Goal: Information Seeking & Learning: Check status

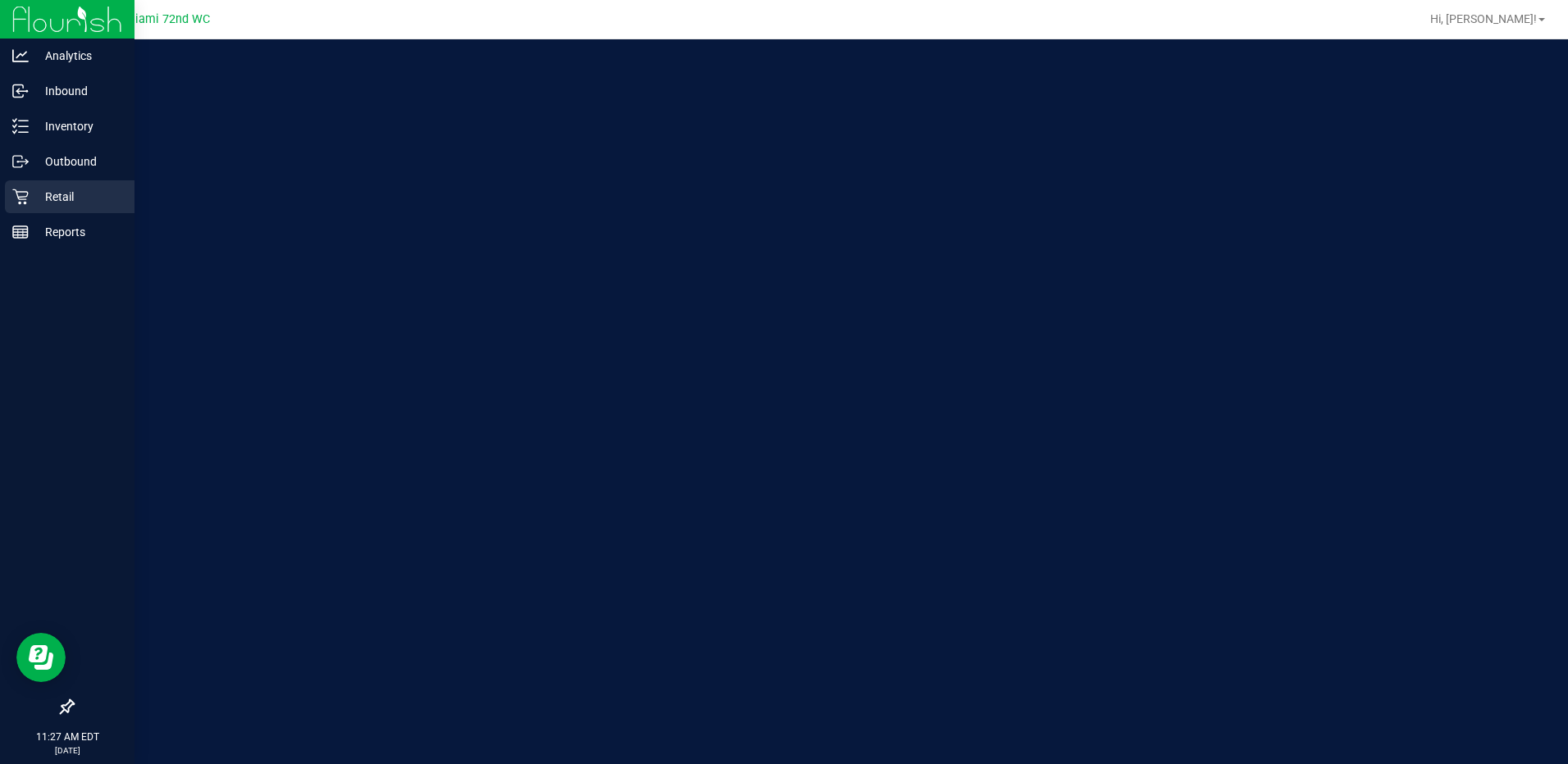
click at [17, 188] on div "Retail" at bounding box center [70, 197] width 130 height 33
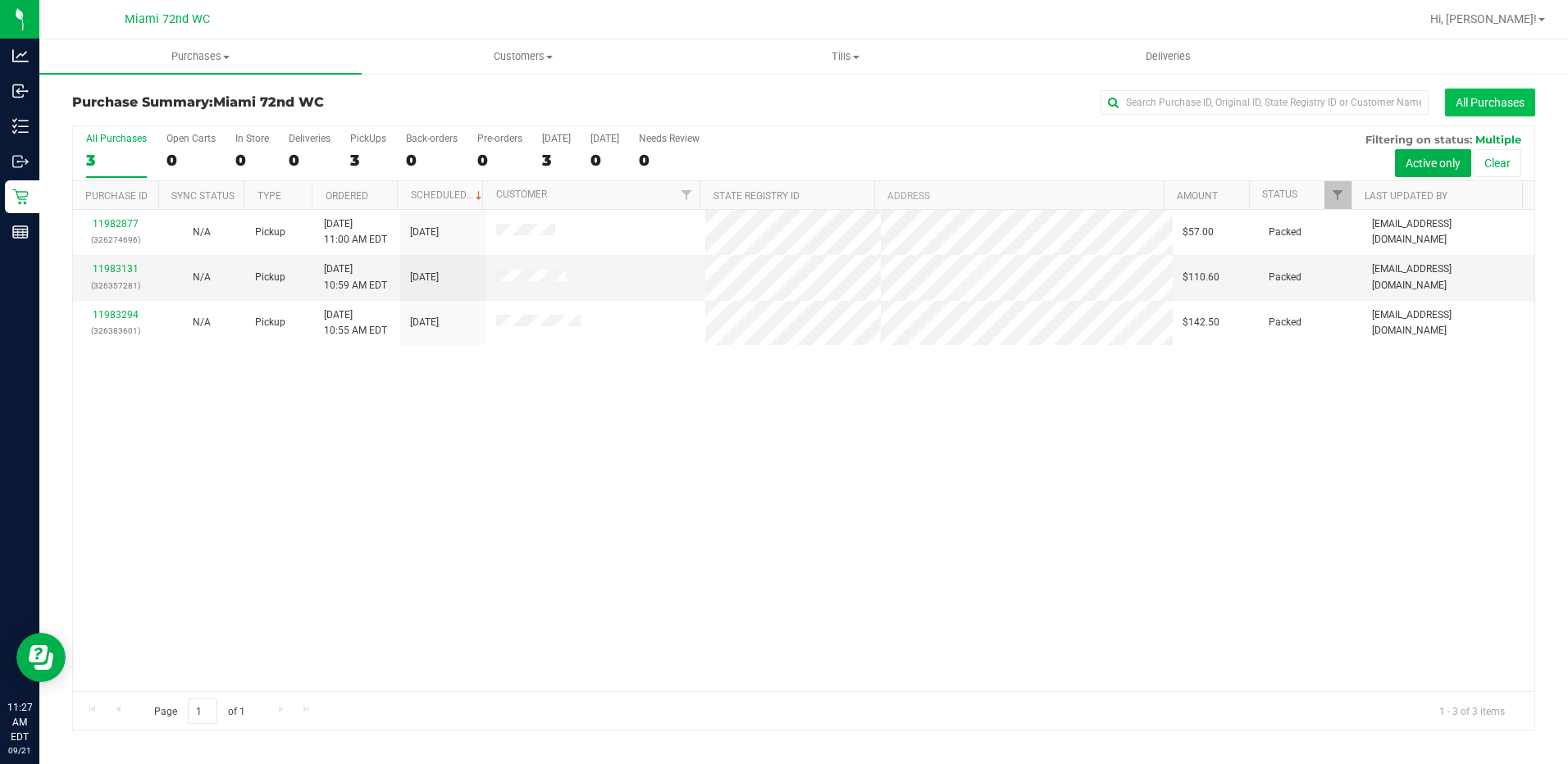
click at [1468, 98] on button "All Purchases" at bounding box center [1490, 102] width 90 height 27
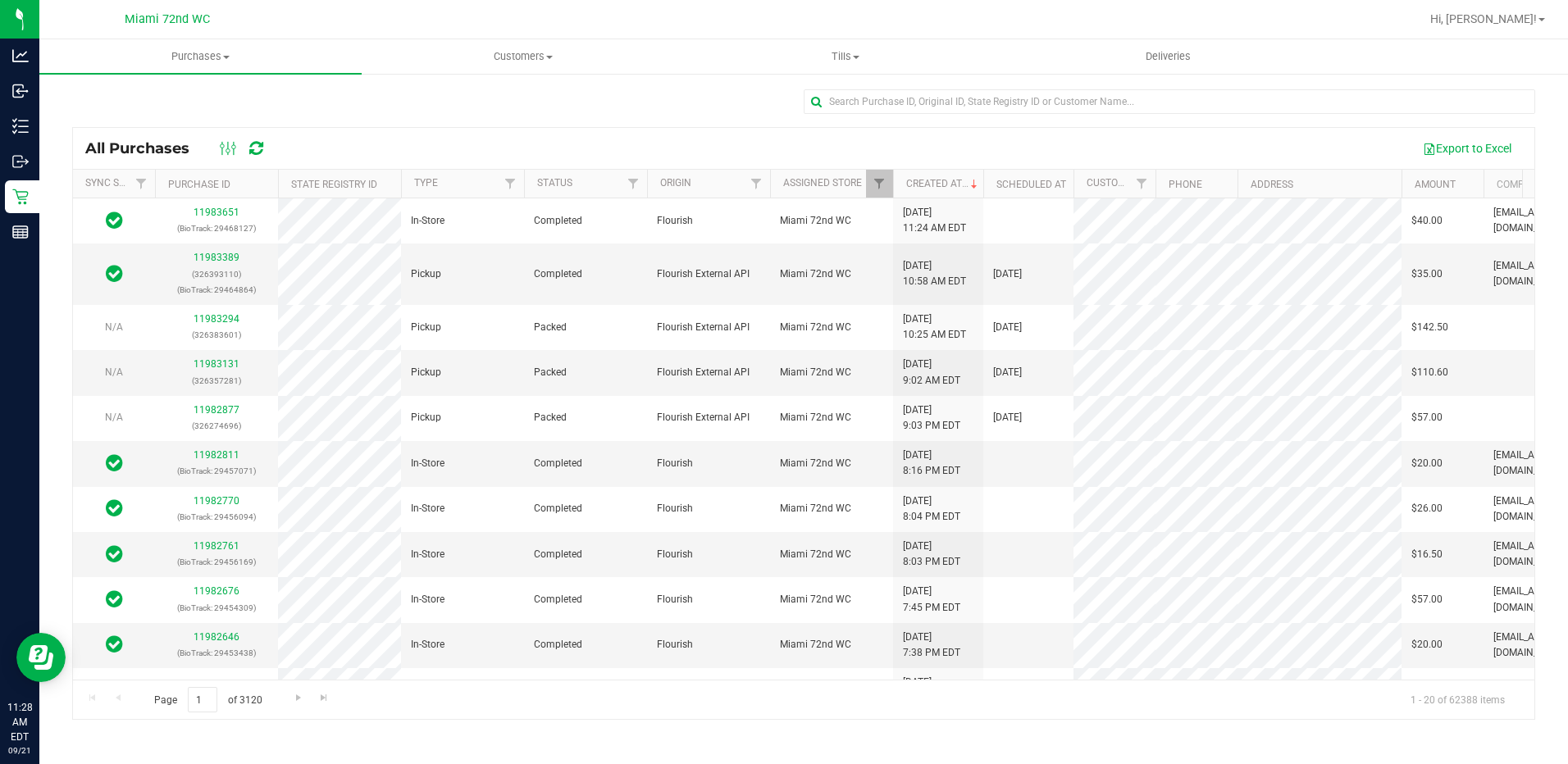
click at [418, 139] on div "Export to Excel" at bounding box center [902, 149] width 1241 height 27
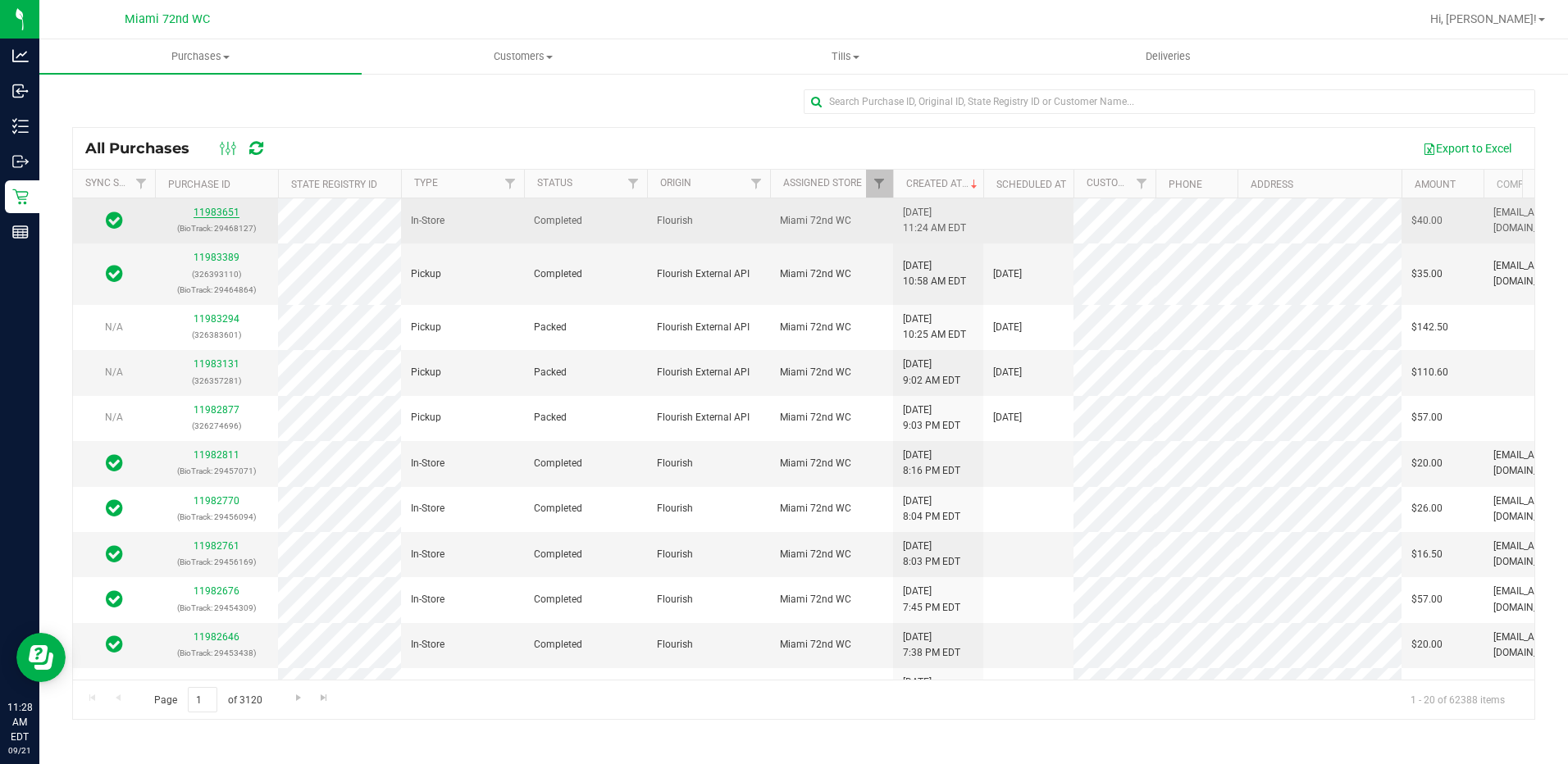
click at [228, 217] on link "11983651" at bounding box center [216, 212] width 46 height 11
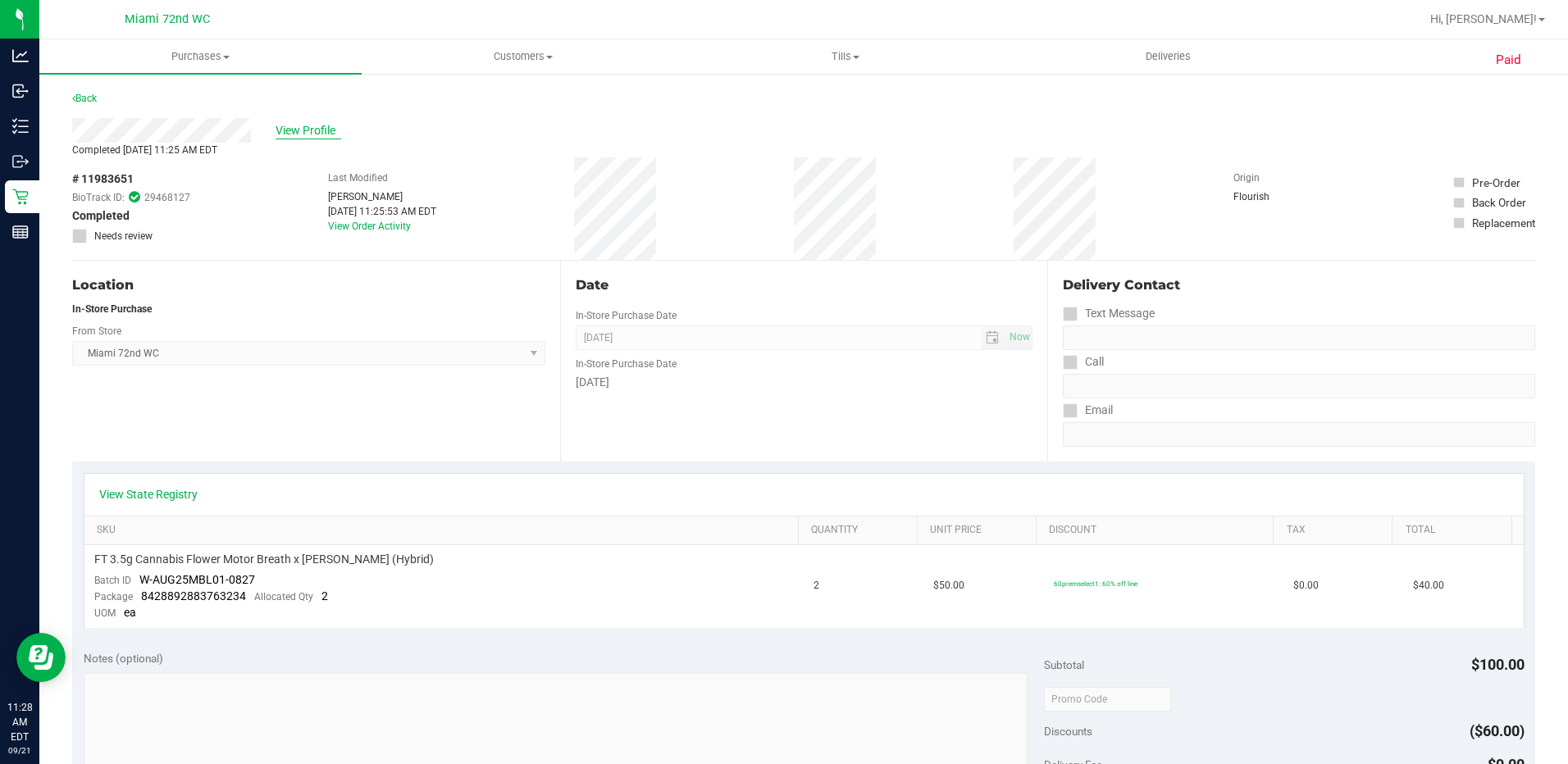
click at [294, 130] on span "View Profile" at bounding box center [308, 130] width 65 height 17
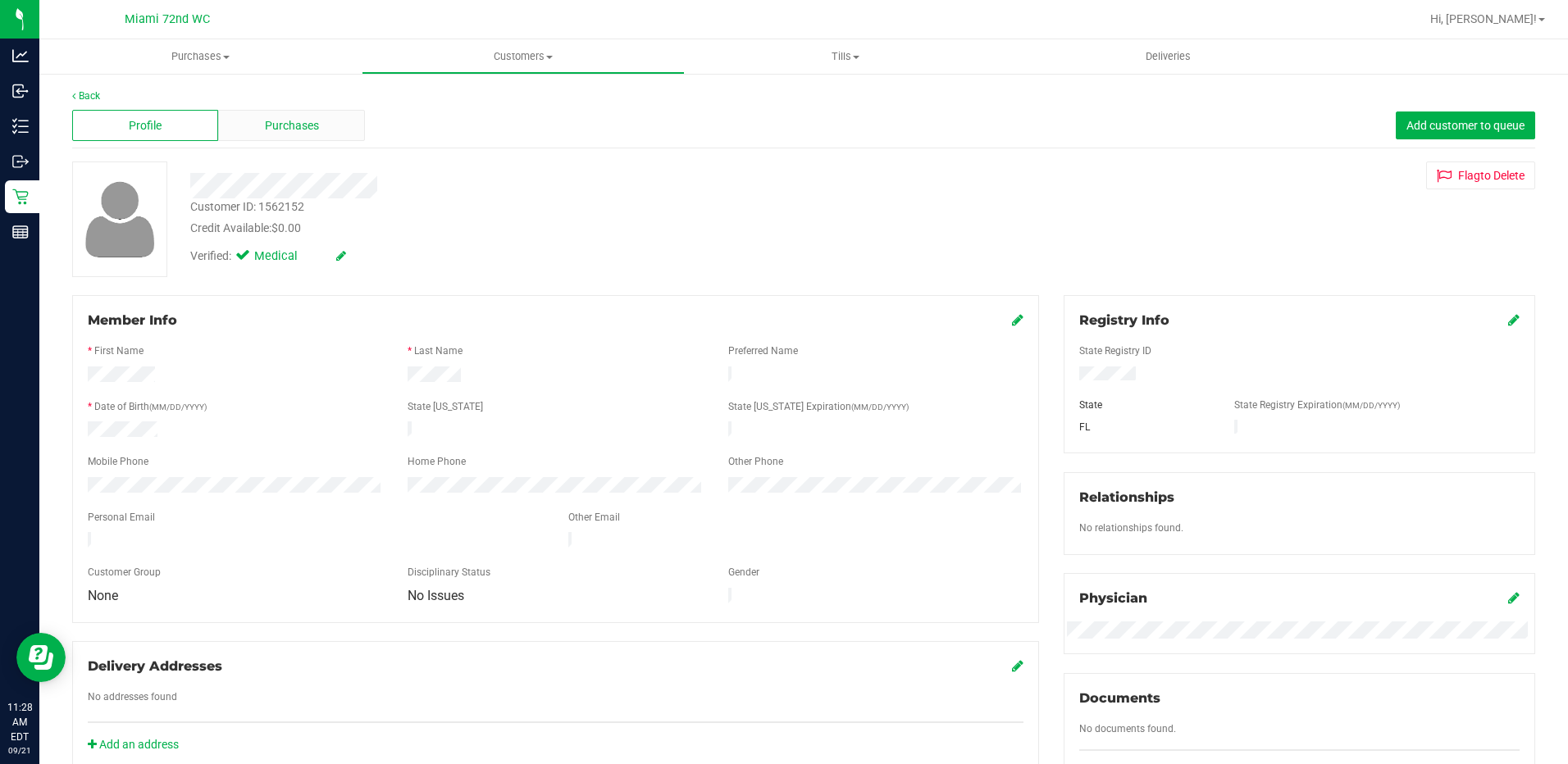
click at [288, 140] on div "Purchases" at bounding box center [291, 125] width 146 height 31
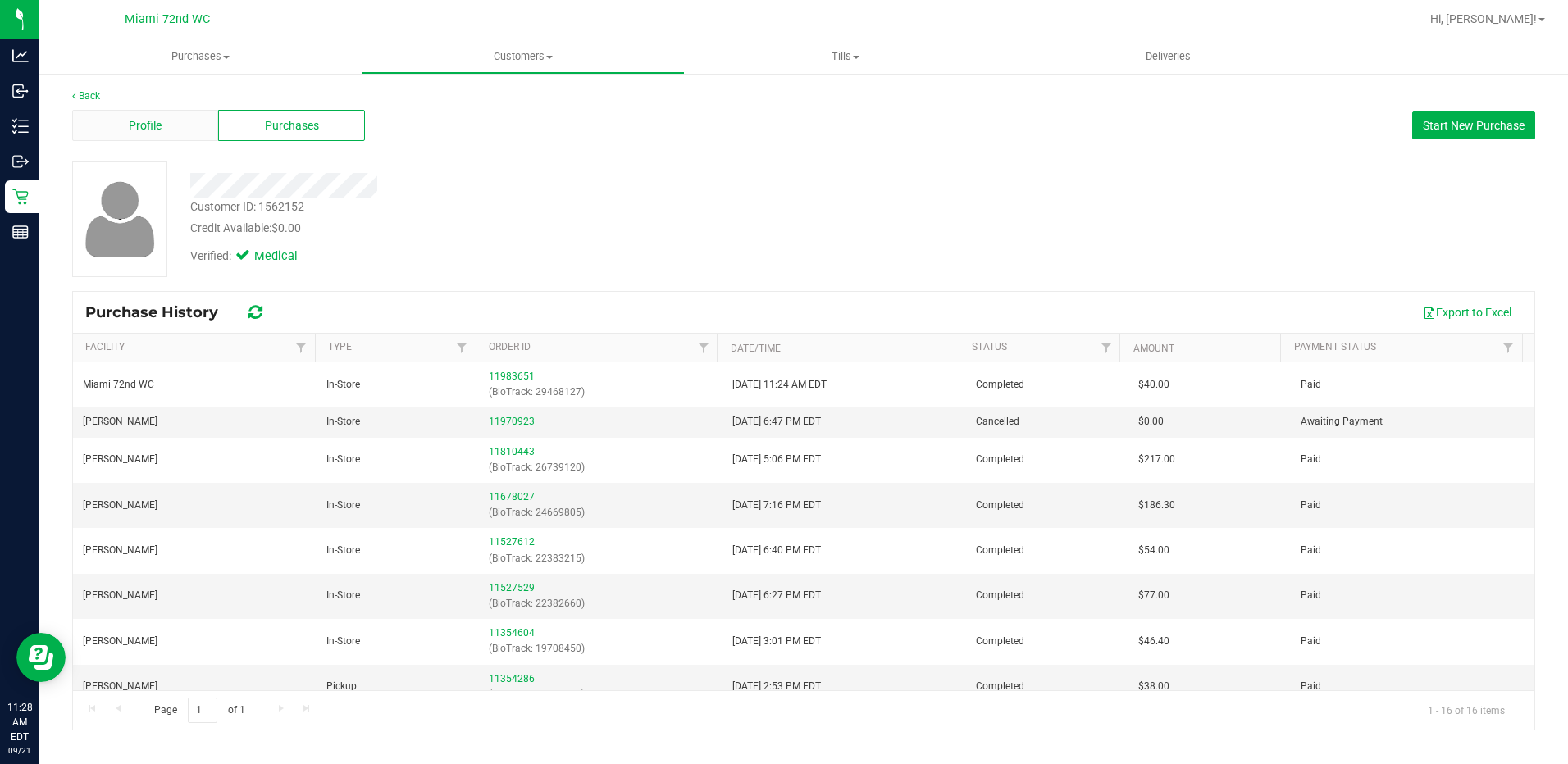
click at [176, 124] on div "Profile" at bounding box center [145, 125] width 146 height 31
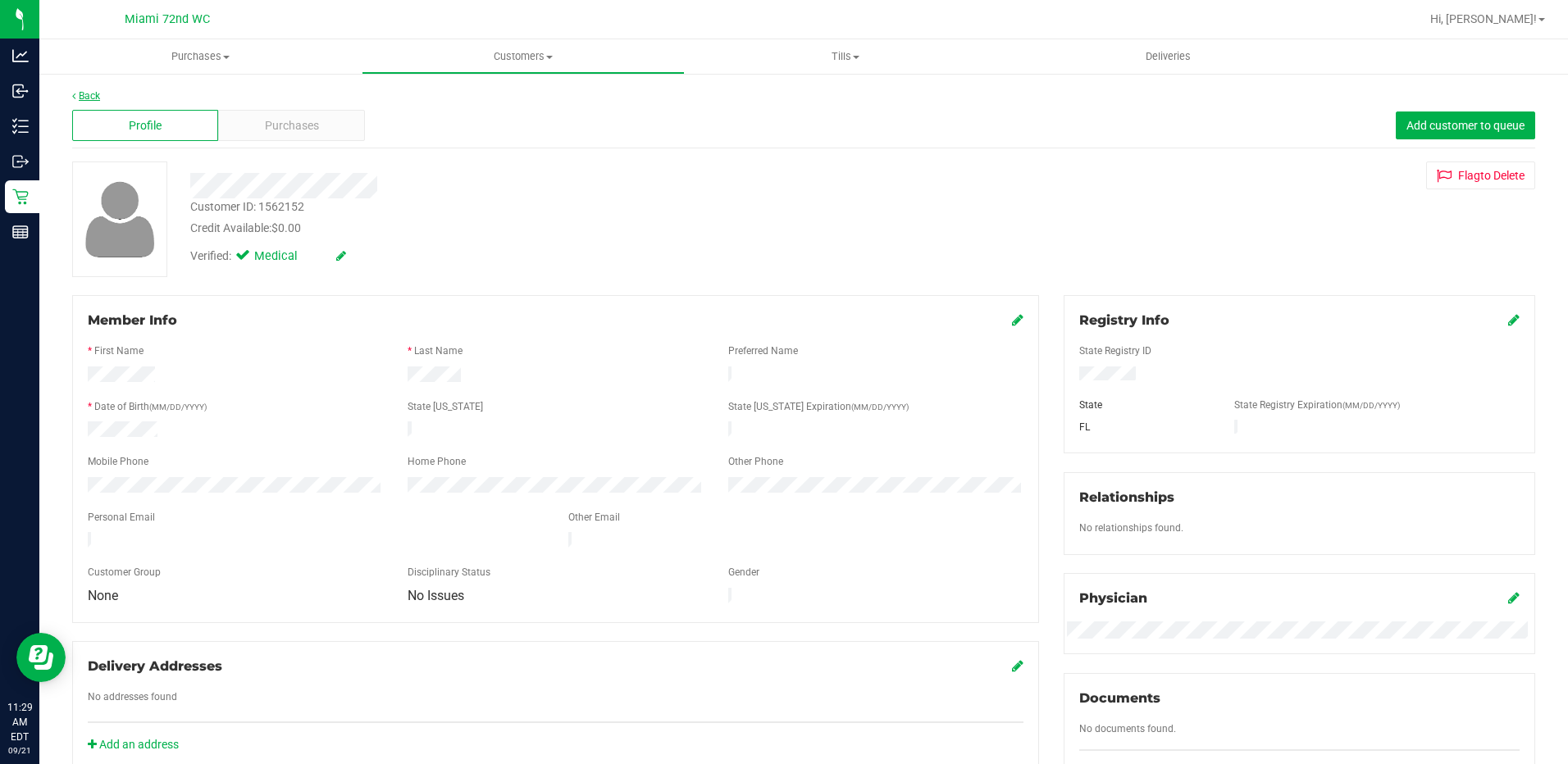
click at [79, 90] on link "Back" at bounding box center [86, 95] width 27 height 11
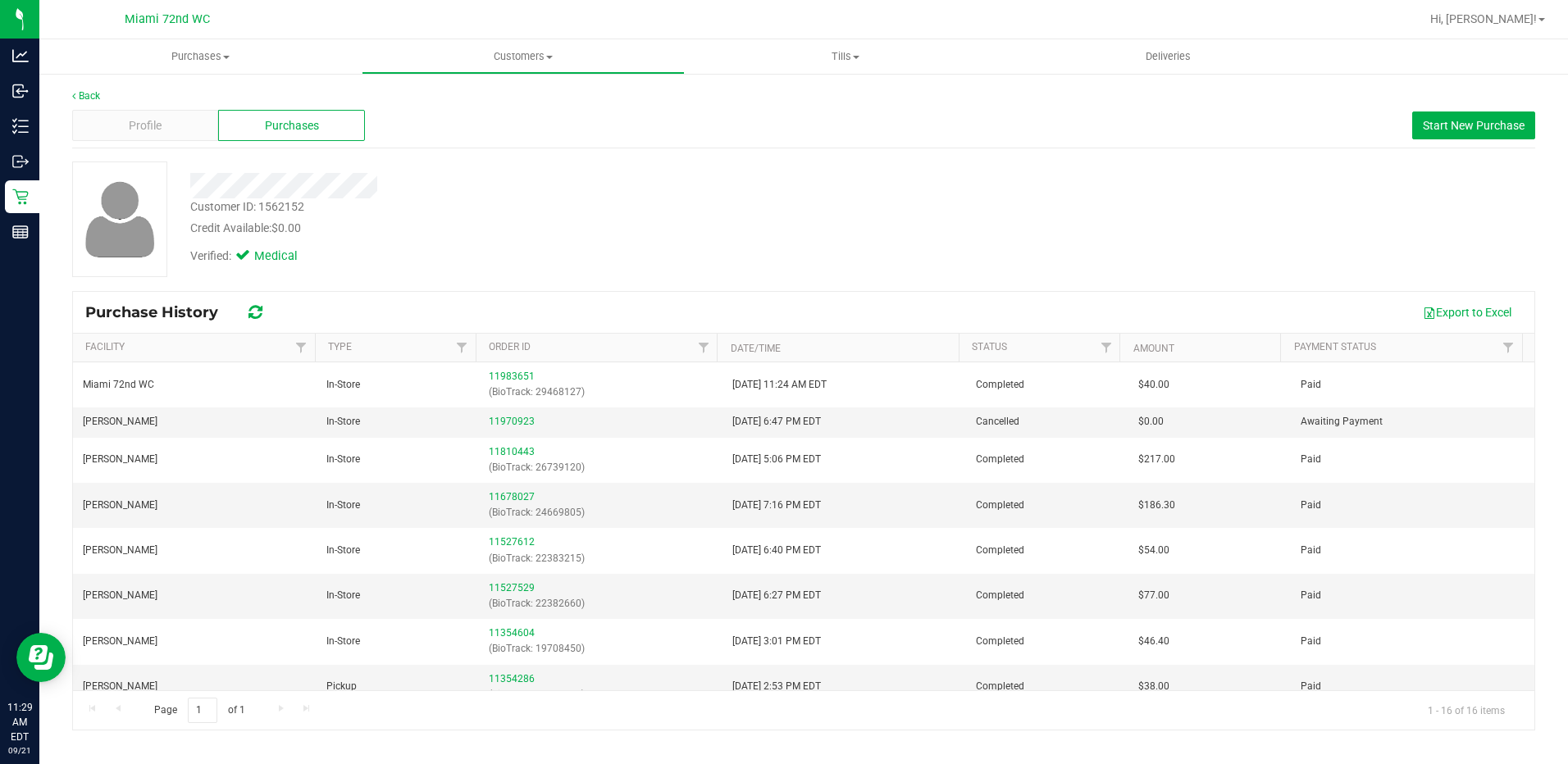
click at [334, 186] on div at bounding box center [549, 186] width 744 height 26
drag, startPoint x: 193, startPoint y: 205, endPoint x: 207, endPoint y: 232, distance: 30.4
click at [207, 232] on div "Customer ID: 1562152 Credit Available: $0.00" at bounding box center [549, 217] width 744 height 39
drag, startPoint x: 207, startPoint y: 232, endPoint x: 192, endPoint y: 235, distance: 15.3
click at [192, 235] on div "Credit Available: $0.00" at bounding box center [550, 228] width 719 height 17
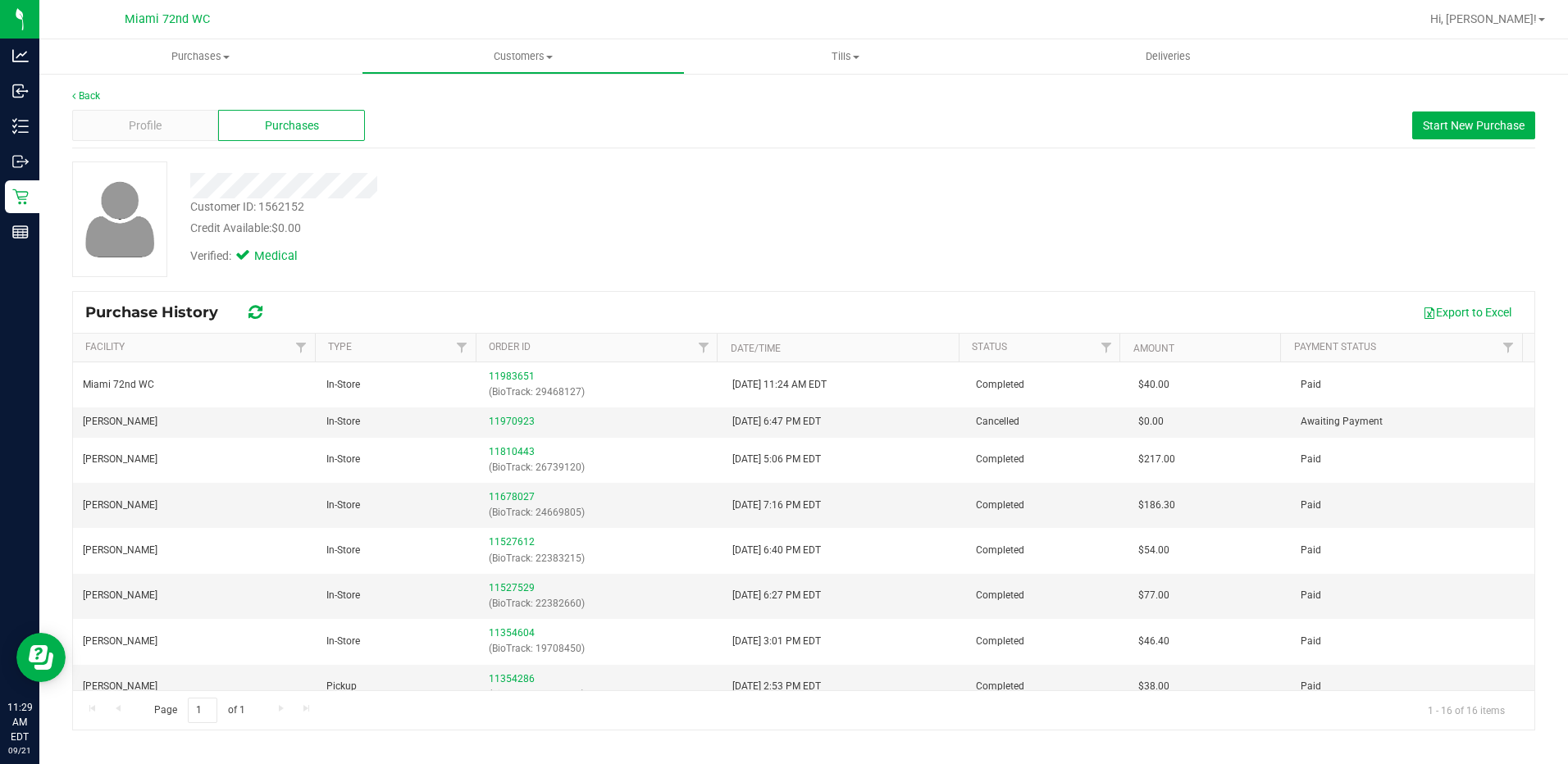
drag, startPoint x: 126, startPoint y: 154, endPoint x: 139, endPoint y: 142, distance: 17.7
click at [130, 150] on div "Back Profile Purchases Start New Purchase Customer ID: 1562152 Credit Available…" at bounding box center [803, 409] width 1463 height 642
click at [144, 133] on span "Profile" at bounding box center [145, 126] width 33 height 17
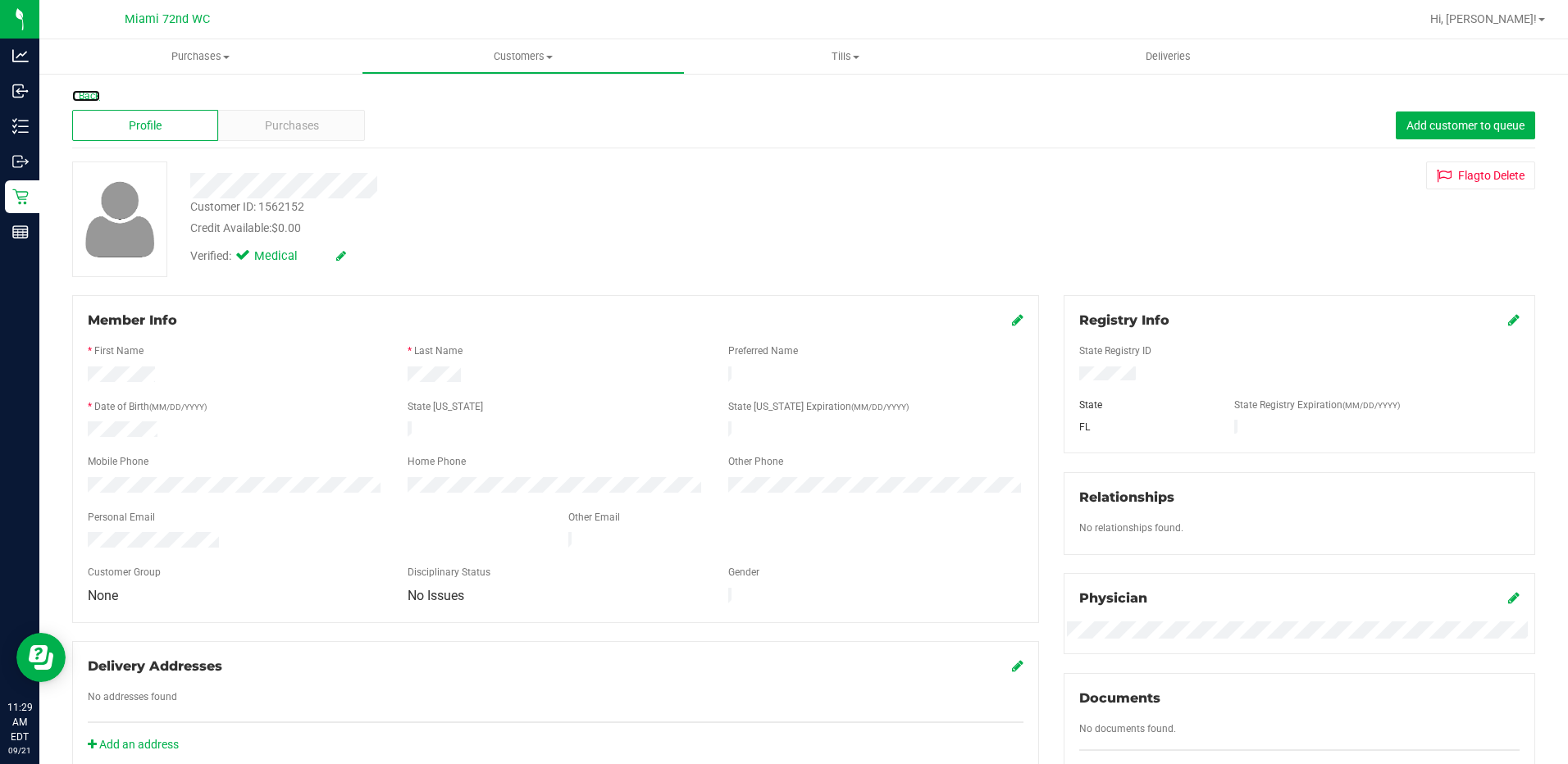
click at [82, 94] on link "Back" at bounding box center [86, 95] width 27 height 11
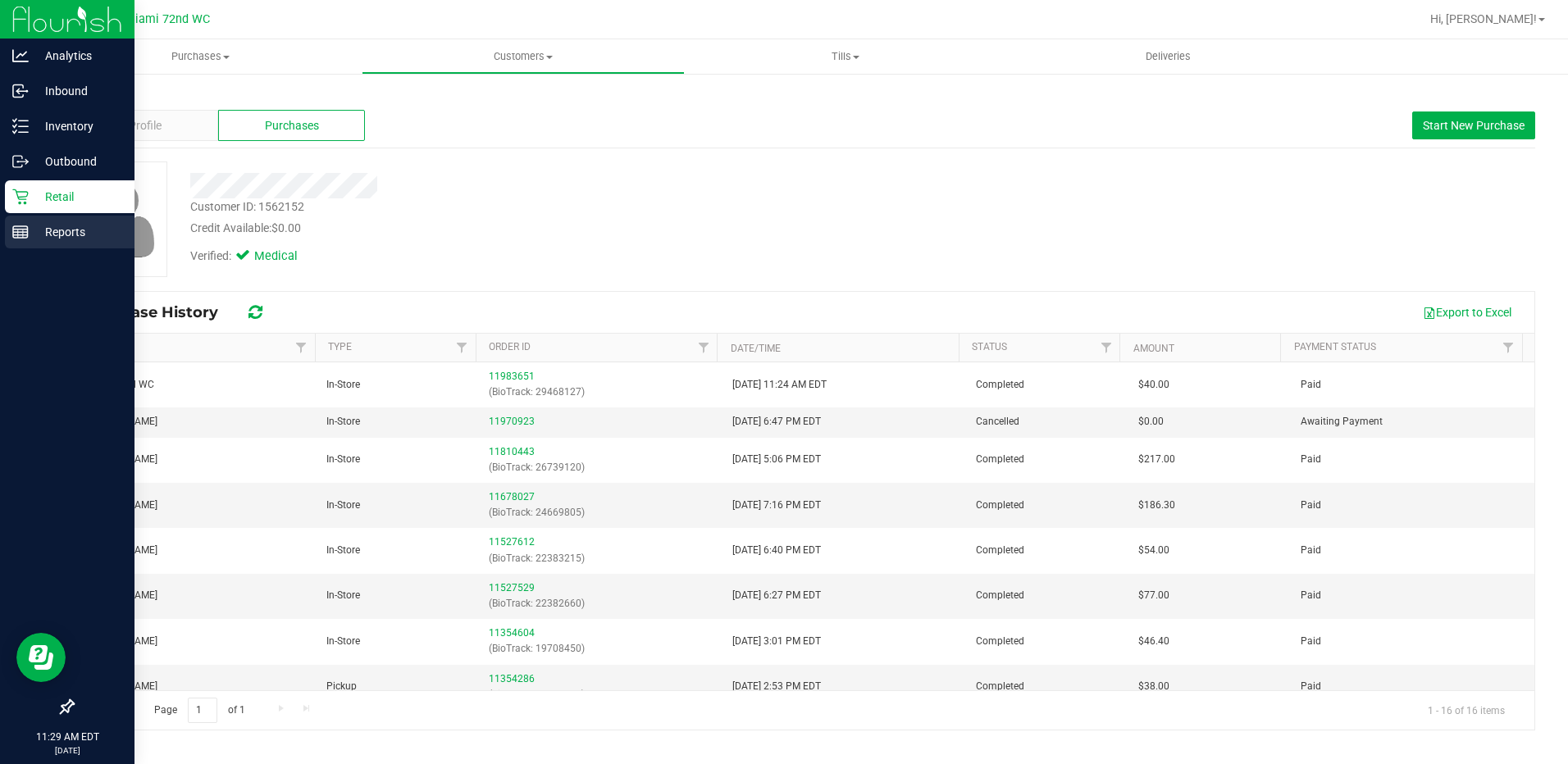
click at [18, 235] on line at bounding box center [20, 235] width 15 height 0
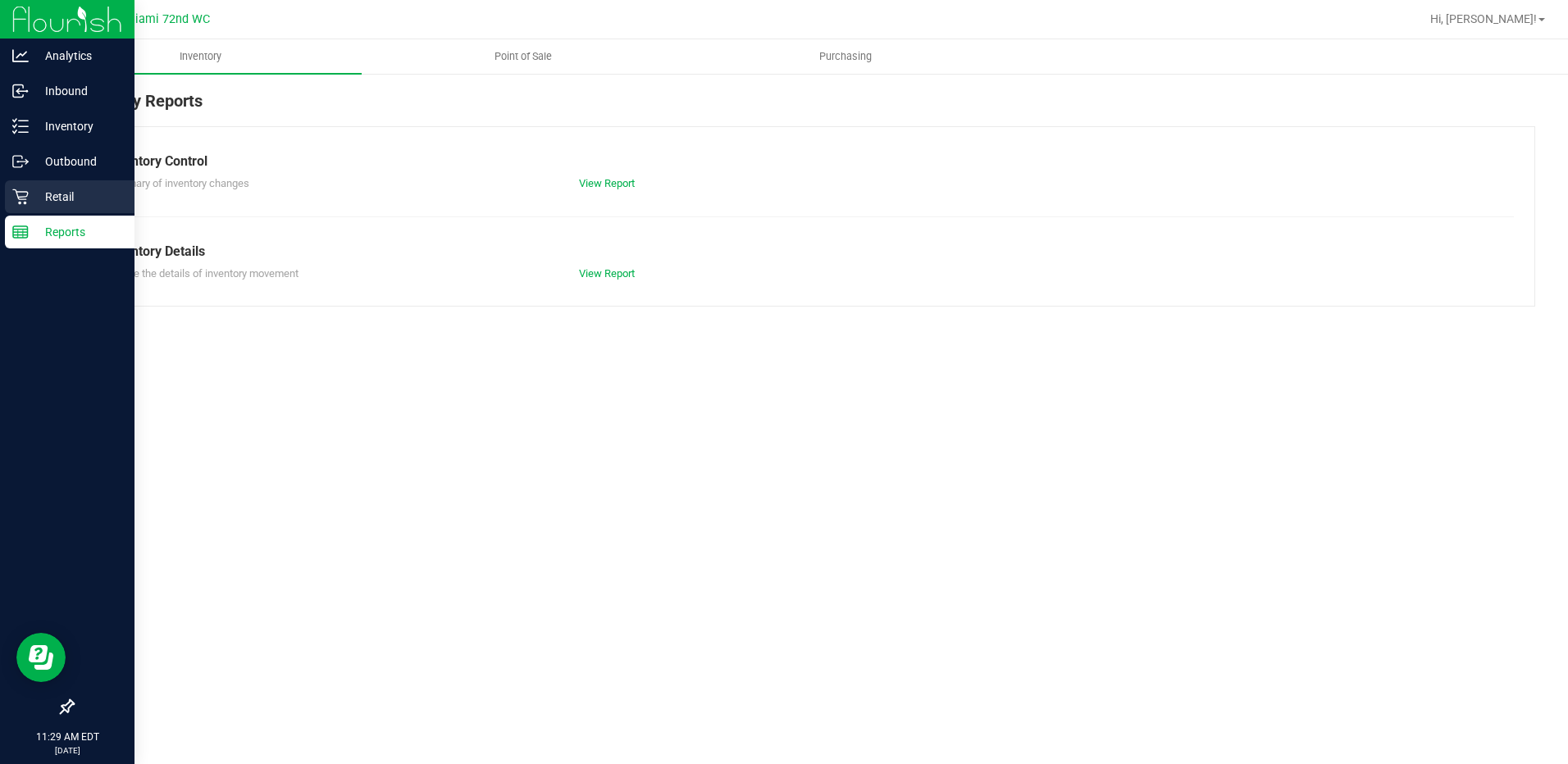
click at [80, 195] on p "Retail" at bounding box center [77, 197] width 99 height 20
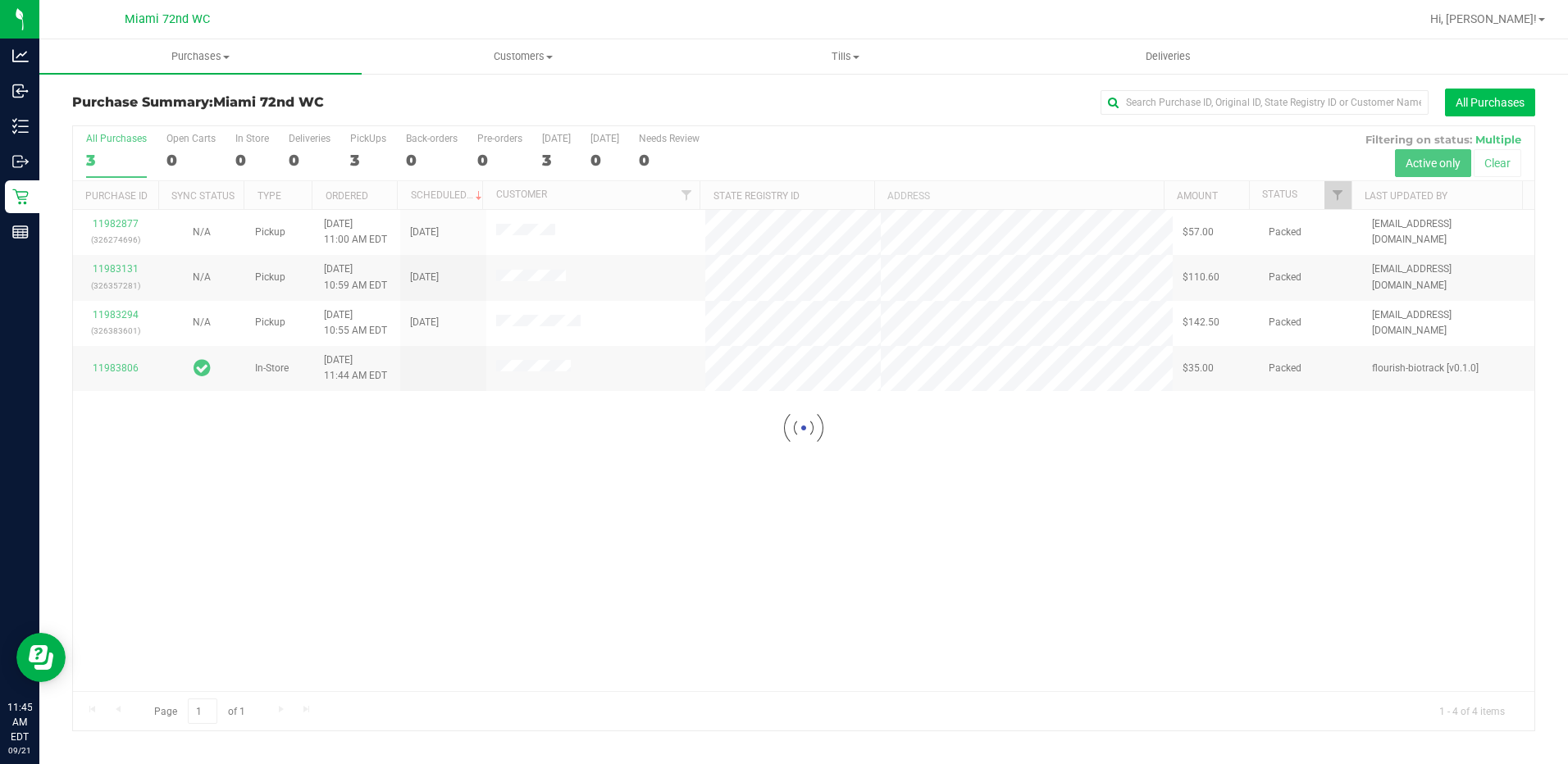
click at [1481, 101] on button "All Purchases" at bounding box center [1490, 102] width 90 height 27
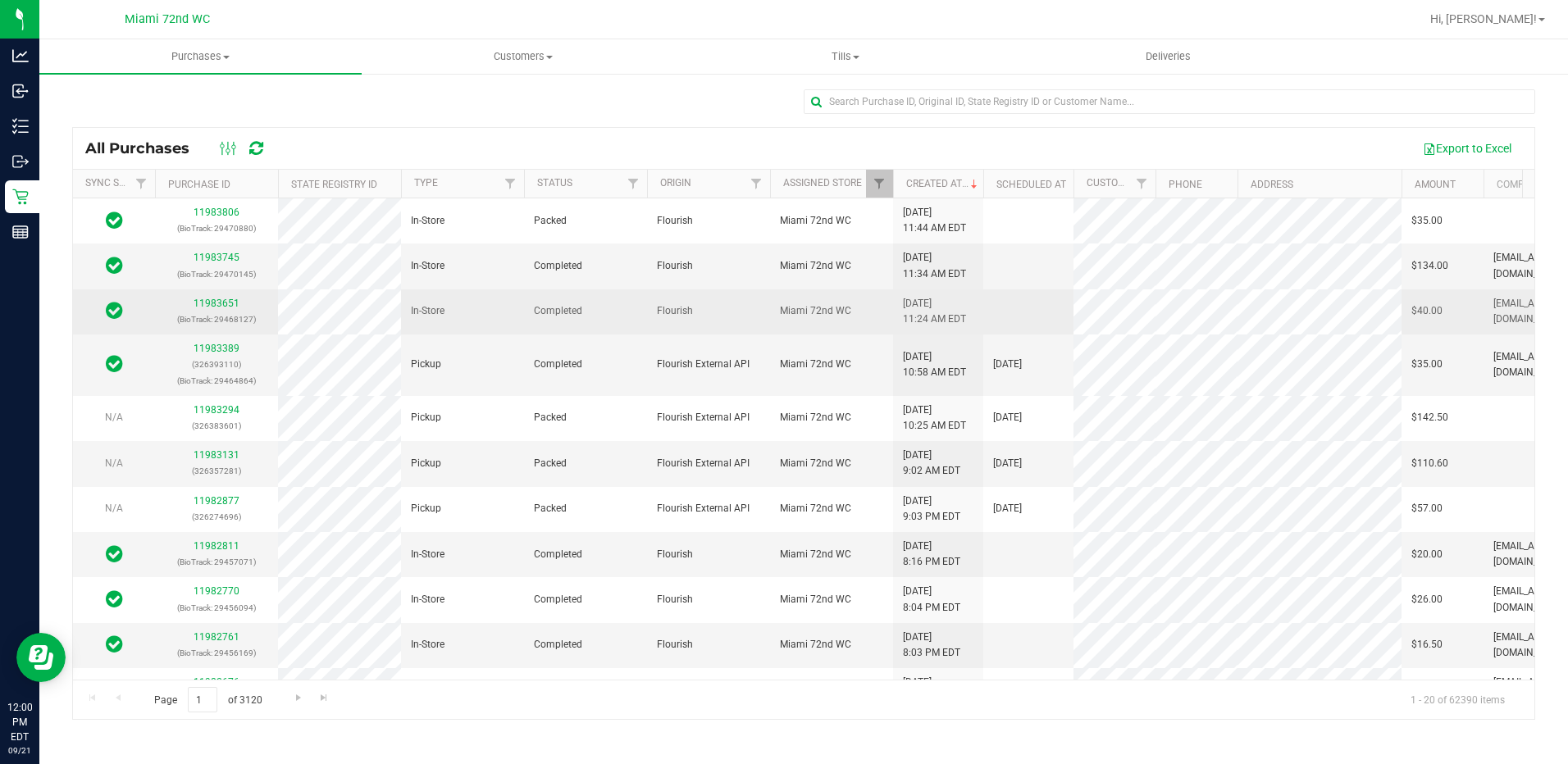
click at [614, 295] on td "Completed" at bounding box center [585, 312] width 123 height 45
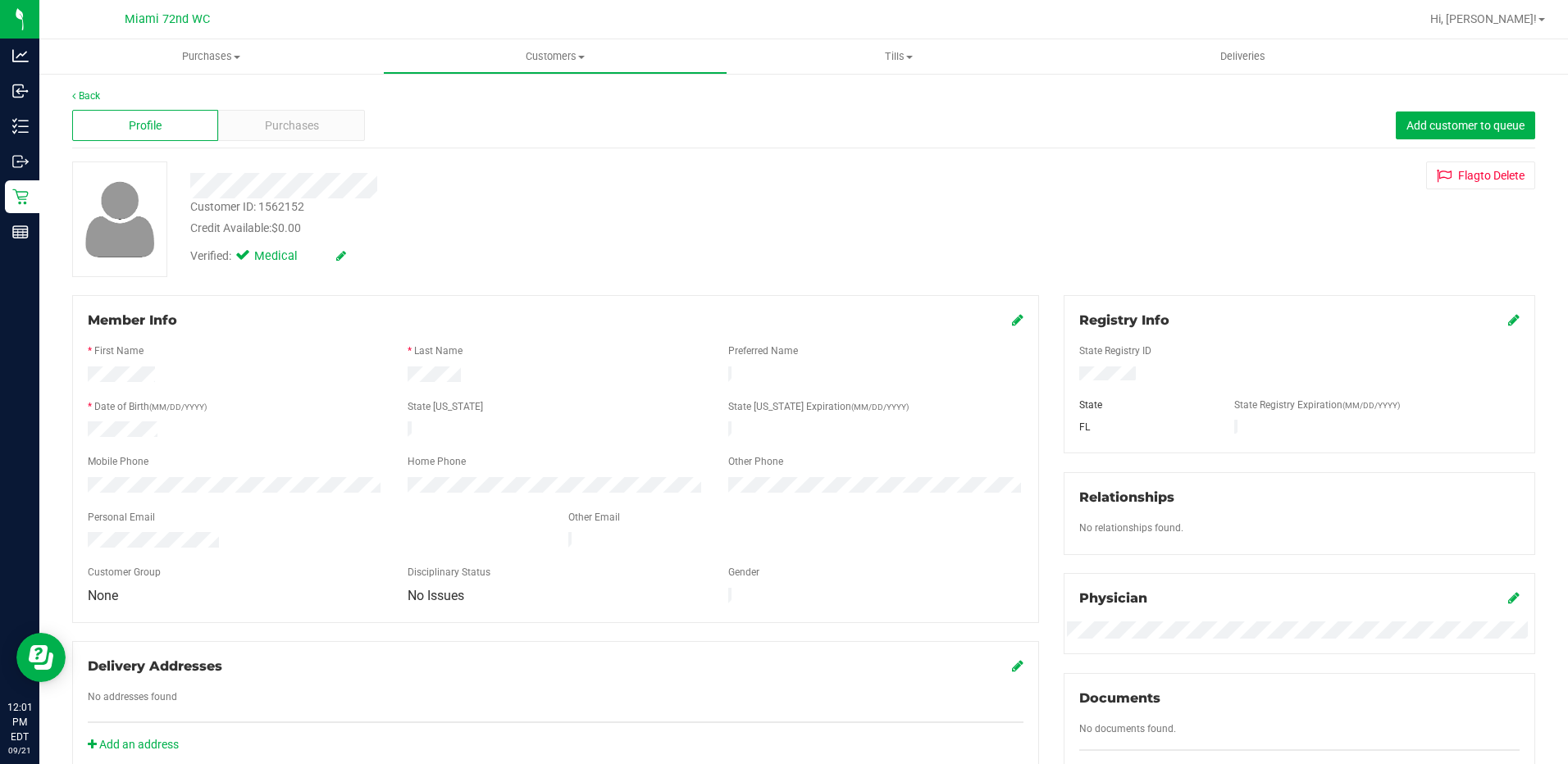
click at [1117, 359] on div "State Registry ID" at bounding box center [1299, 353] width 465 height 19
click at [1116, 350] on label "State Registry ID" at bounding box center [1115, 350] width 72 height 15
drag, startPoint x: 1114, startPoint y: 354, endPoint x: 1116, endPoint y: 366, distance: 12.2
click at [1116, 366] on div "State Registry ID State State Registry Expiration (MM/DD/YYYY) FL" at bounding box center [1299, 384] width 440 height 107
click at [294, 133] on span "Purchases" at bounding box center [292, 126] width 54 height 17
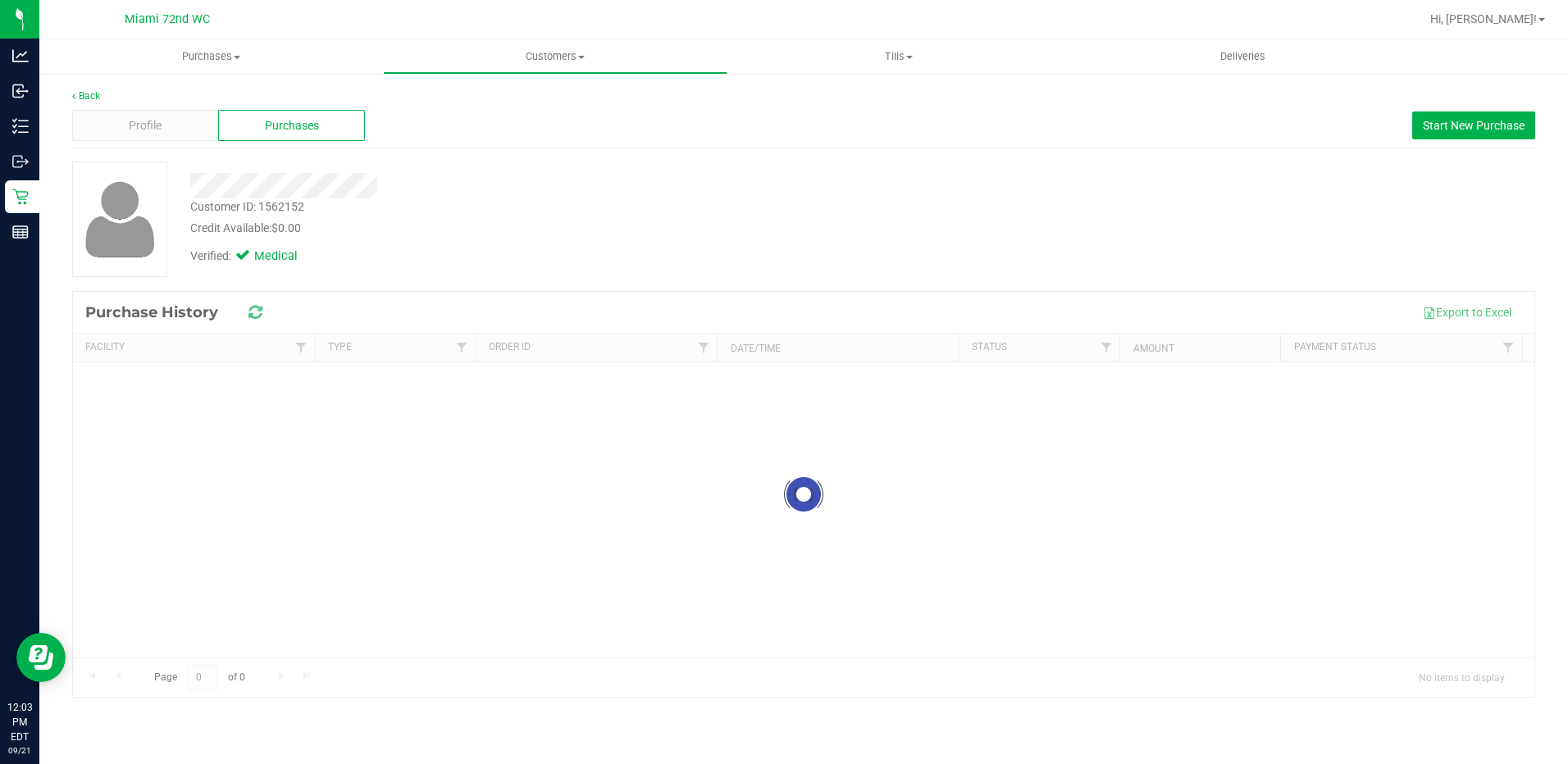
click at [182, 122] on div "Profile" at bounding box center [145, 125] width 146 height 31
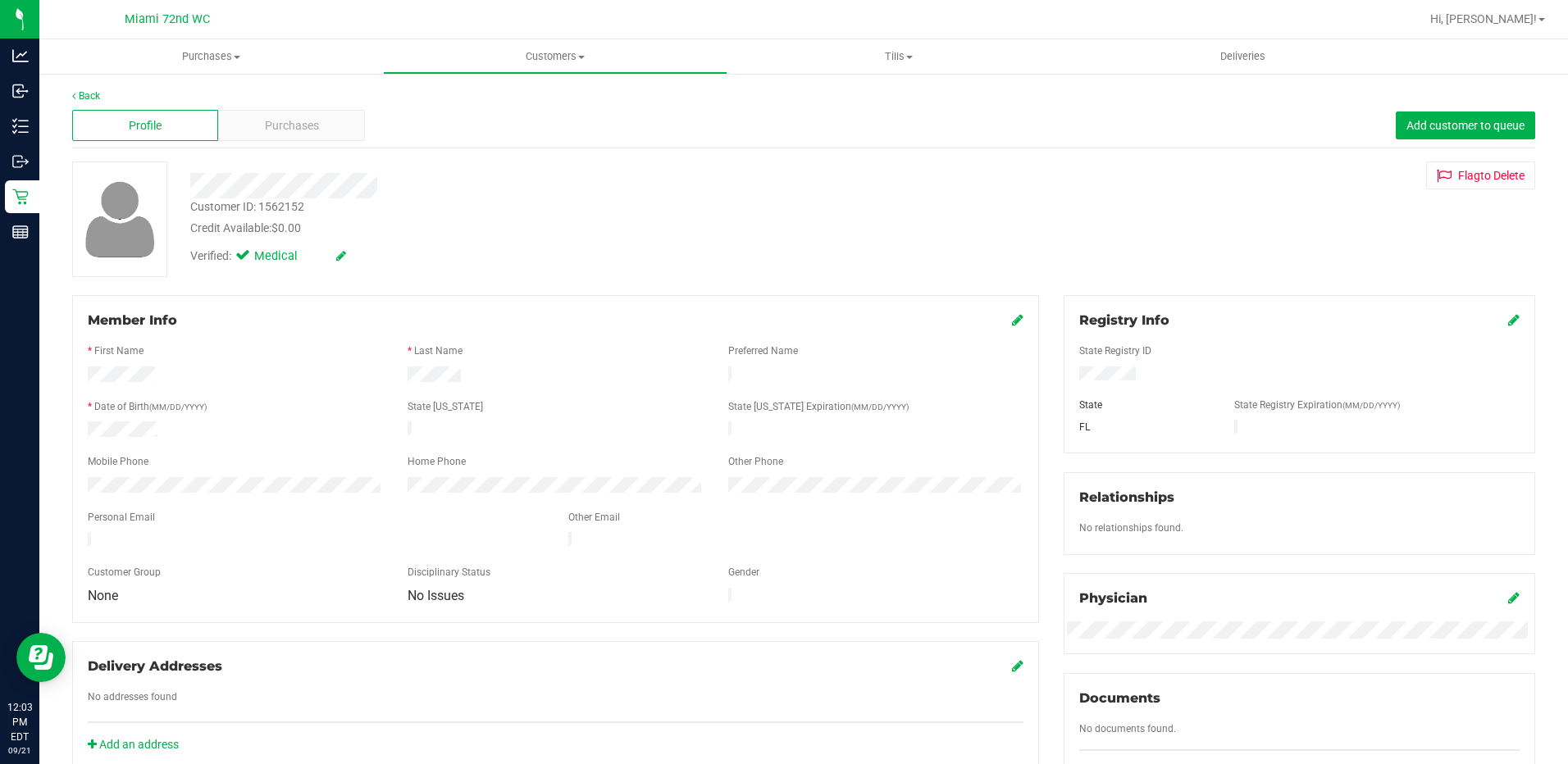
drag, startPoint x: 333, startPoint y: 104, endPoint x: 318, endPoint y: 118, distance: 20.5
click at [332, 104] on div "Profile Purchases Add customer to queue" at bounding box center [803, 125] width 1463 height 45
click at [318, 118] on div "Purchases" at bounding box center [291, 125] width 146 height 31
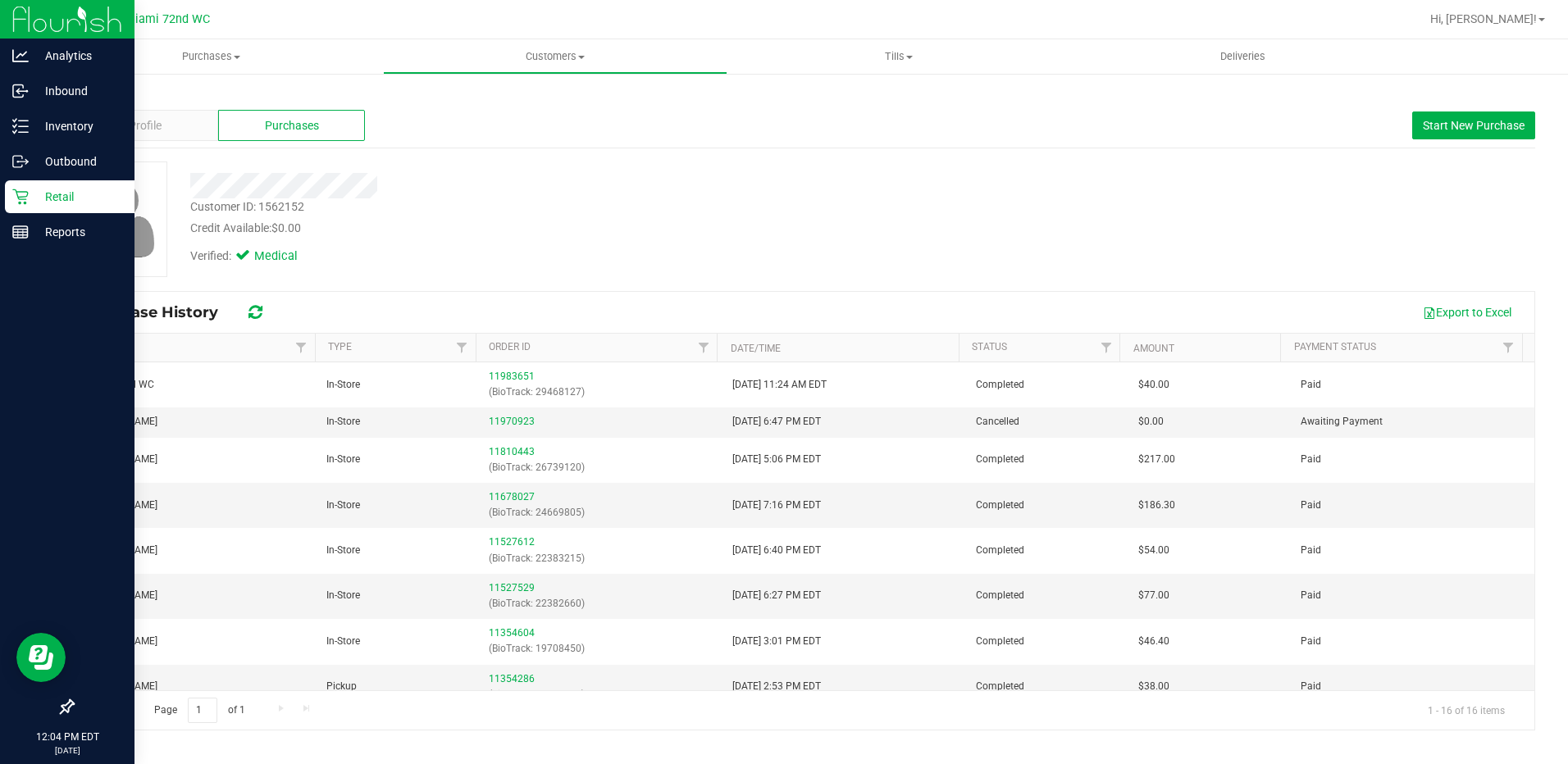
click at [23, 189] on icon at bounding box center [20, 197] width 16 height 16
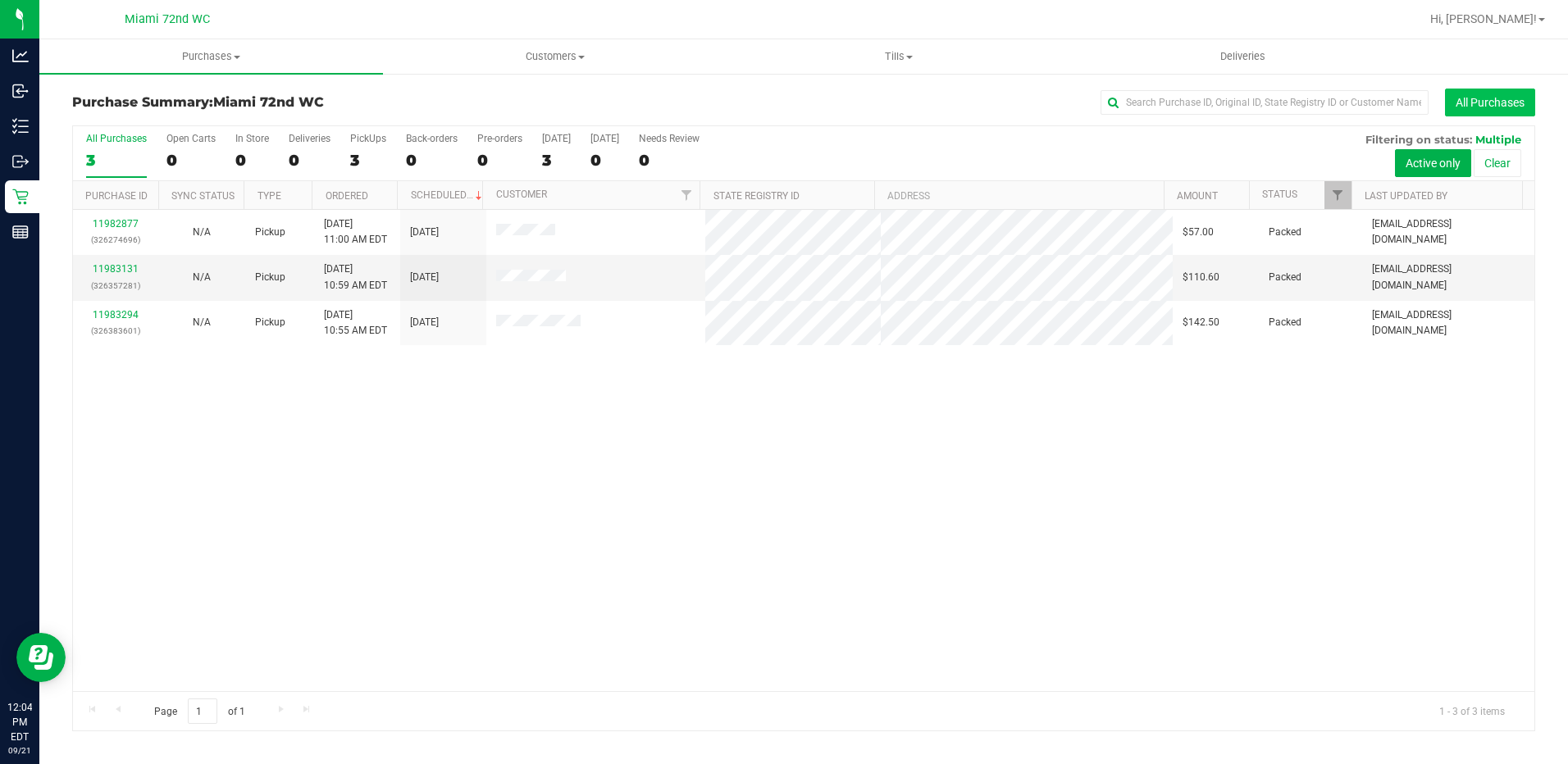
click at [1524, 92] on button "All Purchases" at bounding box center [1490, 102] width 90 height 27
